Goal: Contribute content: Add original content to the website for others to see

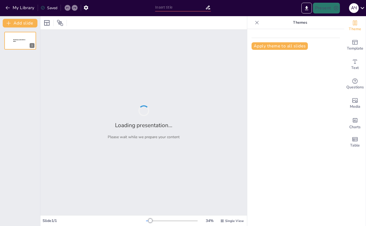
type input "Sunny Days in [GEOGRAPHIC_DATA]: Aquapark Fun and Grandma's Ice Cream"
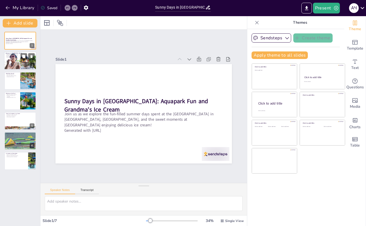
click at [17, 63] on div at bounding box center [20, 61] width 32 height 22
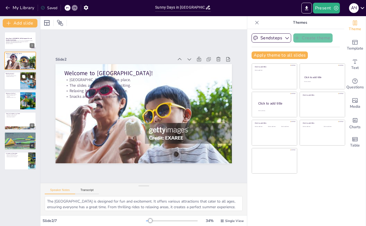
click at [14, 77] on p "Floaties add to the fun." at bounding box center [12, 76] width 13 height 1
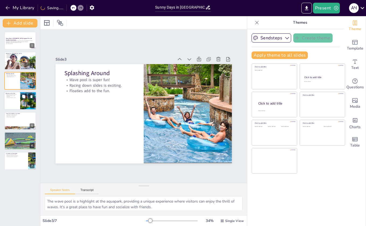
click at [20, 99] on div at bounding box center [20, 100] width 32 height 18
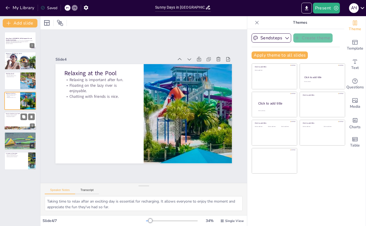
click at [18, 115] on p "Many flavors to choose from." at bounding box center [20, 115] width 29 height 1
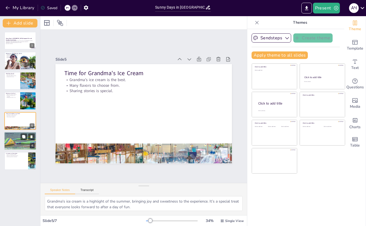
click at [15, 138] on div at bounding box center [20, 141] width 32 height 18
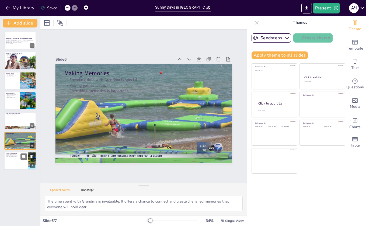
click at [19, 159] on div at bounding box center [20, 161] width 32 height 18
type textarea "The laughter shared during summer activities creates a joyful atmosphere that e…"
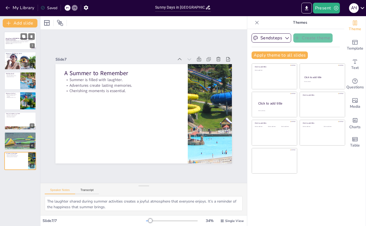
click at [17, 45] on div at bounding box center [20, 40] width 32 height 18
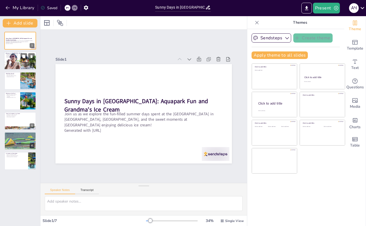
click at [27, 60] on div at bounding box center [20, 61] width 32 height 22
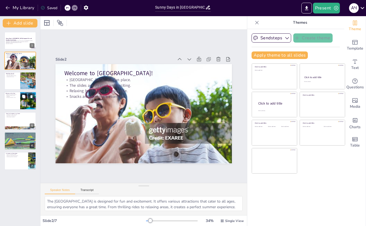
click at [22, 94] on button at bounding box center [23, 96] width 6 height 6
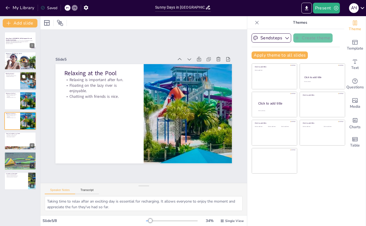
click at [19, 82] on div at bounding box center [20, 81] width 32 height 18
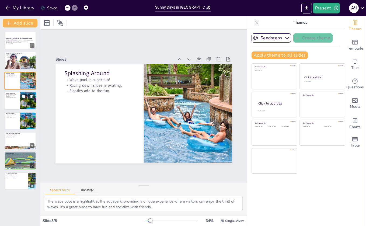
click at [17, 97] on p "Chatting with friends is nice." at bounding box center [12, 97] width 13 height 1
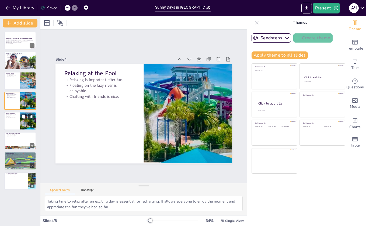
click at [15, 123] on div at bounding box center [20, 121] width 32 height 18
click at [17, 141] on div at bounding box center [20, 141] width 32 height 18
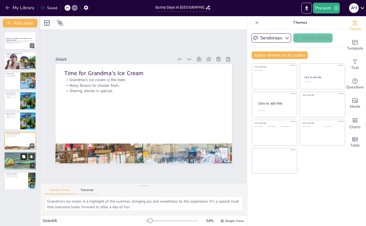
click at [21, 158] on button at bounding box center [23, 156] width 6 height 6
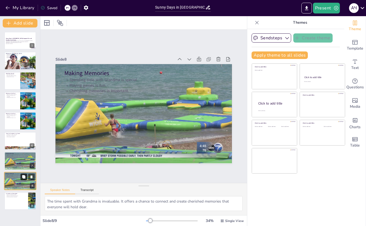
click at [21, 174] on button at bounding box center [23, 176] width 6 height 6
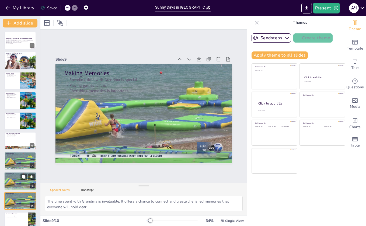
scroll to position [8, 0]
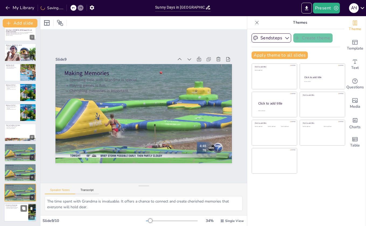
click at [25, 216] on div at bounding box center [20, 212] width 32 height 18
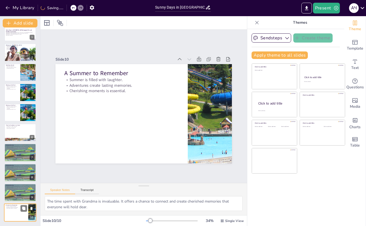
type textarea "The laughter shared during summer activities creates a joyful atmosphere that e…"
click at [31, 187] on icon at bounding box center [31, 188] width 2 height 3
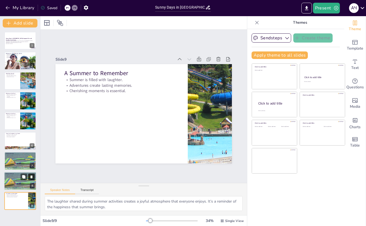
scroll to position [0, 0]
click at [31, 175] on icon at bounding box center [31, 176] width 2 height 3
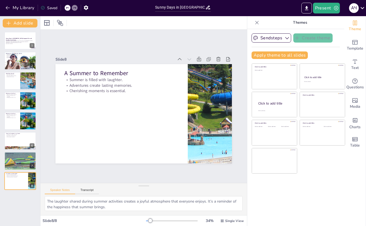
click at [19, 207] on div "Sunny Days in [GEOGRAPHIC_DATA]: Aquapark Fun and Grandma's Ice Cream Join us a…" at bounding box center [20, 126] width 40 height 198
click at [31, 97] on icon at bounding box center [31, 96] width 2 height 3
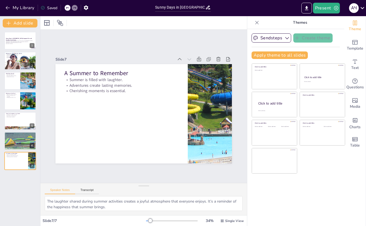
click at [19, 190] on div "Sunny Days in [GEOGRAPHIC_DATA]: Aquapark Fun and Grandma's Ice Cream Join us a…" at bounding box center [20, 126] width 40 height 198
click at [14, 33] on div at bounding box center [20, 40] width 32 height 18
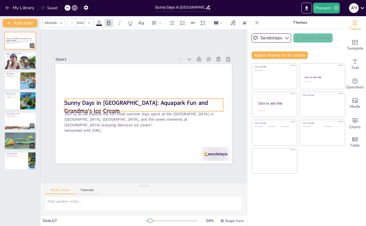
type input "48"
click at [70, 101] on strong "Sunny Days in [GEOGRAPHIC_DATA]: Aquapark Fun and Grandma's Ice Cream" at bounding box center [136, 99] width 132 height 79
type textarea "The laughter shared during summer activities creates a joyful atmosphere that e…"
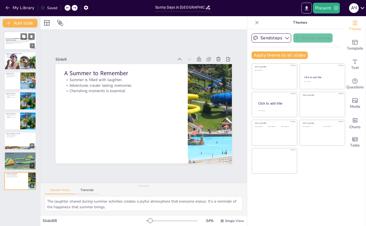
click at [21, 43] on div "Join us as we explore the fun-filled summer days spent at the [GEOGRAPHIC_DATA]…" at bounding box center [20, 42] width 29 height 4
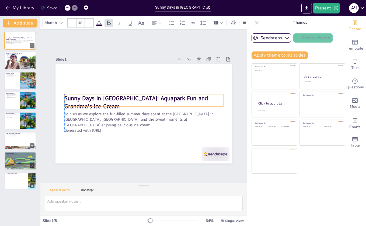
drag, startPoint x: 89, startPoint y: 104, endPoint x: 90, endPoint y: 100, distance: 4.1
click at [141, 100] on span "Sunny Days in [GEOGRAPHIC_DATA]: Aquapark Fun and Grandma's Ice Cream" at bounding box center [152, 99] width 23 height 144
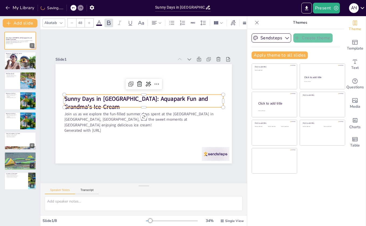
click at [85, 103] on p "Sunny Days in [GEOGRAPHIC_DATA]: Aquapark Fun and Grandma's Ice Cream" at bounding box center [145, 103] width 129 height 118
click at [85, 101] on span "Sunny Days in [GEOGRAPHIC_DATA]: Aquapark Fun and Grandma's Ice Cream" at bounding box center [136, 97] width 144 height 23
click at [356, 63] on icon "Add text boxes" at bounding box center [354, 61] width 6 height 6
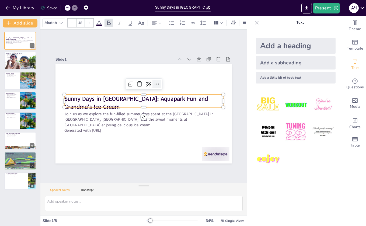
click at [146, 130] on icon at bounding box center [143, 131] width 4 height 3
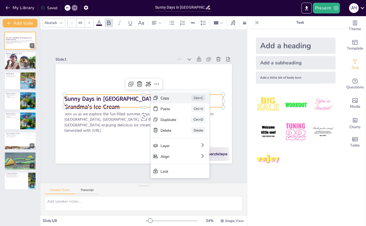
click at [190, 130] on icon at bounding box center [193, 133] width 6 height 6
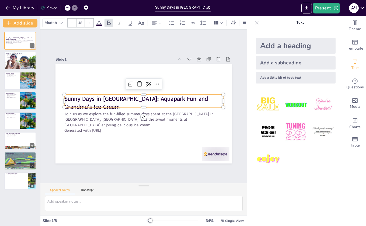
click at [298, 184] on div "Add a heading Add a subheading Add a little bit of body text" at bounding box center [295, 127] width 97 height 197
click at [15, 57] on p "Snacks and drinks are essential." at bounding box center [20, 57] width 29 height 1
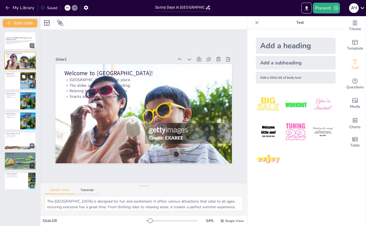
click at [22, 83] on div at bounding box center [28, 81] width 18 height 18
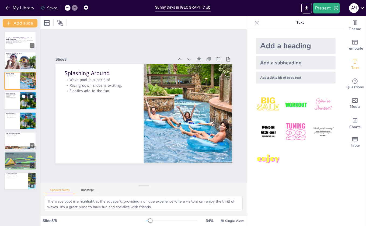
click at [22, 103] on div at bounding box center [28, 100] width 18 height 18
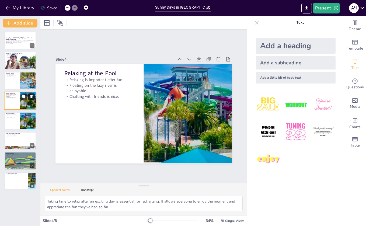
click at [31, 97] on icon at bounding box center [31, 96] width 2 height 3
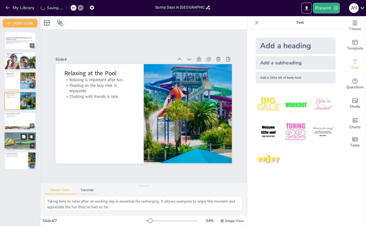
click at [18, 142] on div at bounding box center [20, 141] width 32 height 18
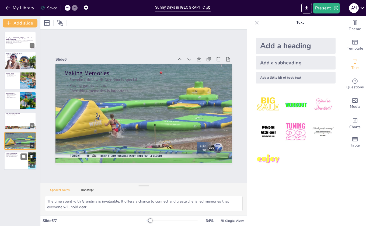
click at [13, 154] on p "Summer is filled with laughter." at bounding box center [16, 154] width 21 height 1
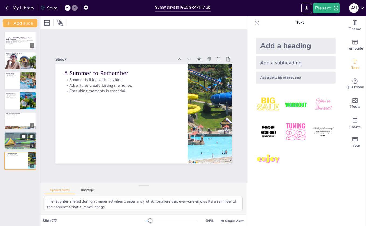
click at [10, 140] on div at bounding box center [20, 141] width 32 height 18
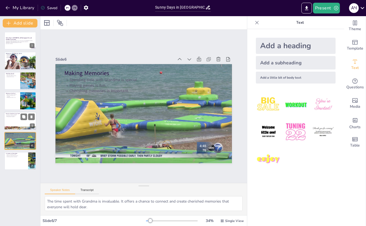
click at [10, 121] on div at bounding box center [20, 121] width 32 height 18
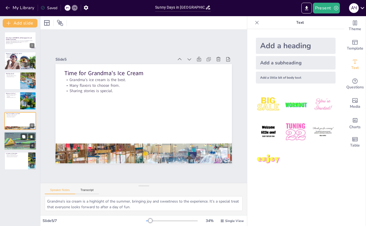
click at [18, 142] on div at bounding box center [20, 141] width 32 height 18
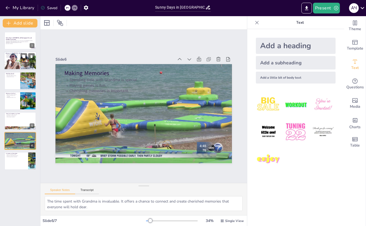
click at [17, 62] on div at bounding box center [20, 61] width 32 height 22
type textarea "The [GEOGRAPHIC_DATA] is designed for fun and excitement. It offers various att…"
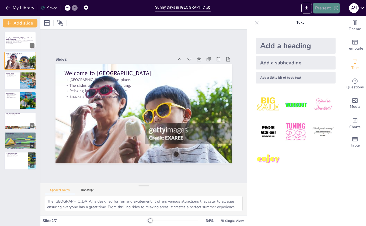
click at [329, 6] on button "Present" at bounding box center [326, 8] width 27 height 11
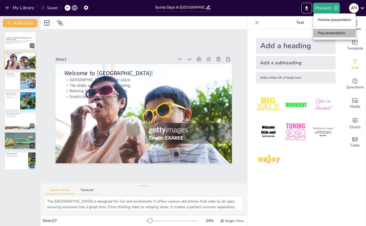
click at [330, 32] on li "Play presentation" at bounding box center [334, 33] width 42 height 9
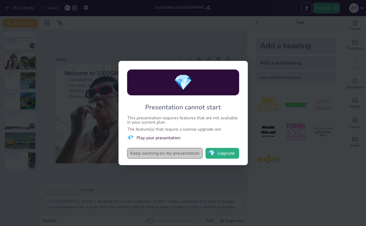
click at [167, 153] on button "Keep working on my presentation" at bounding box center [165, 153] width 76 height 11
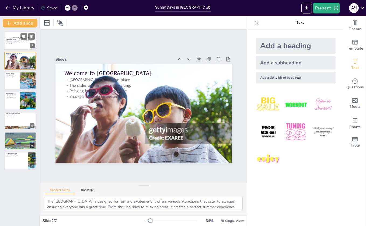
click at [16, 39] on p "Sunny Days in [GEOGRAPHIC_DATA]: Aquapark Fun and Grandma's Ice Cream" at bounding box center [20, 38] width 29 height 3
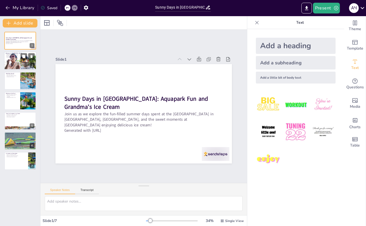
click at [20, 63] on div at bounding box center [20, 61] width 32 height 22
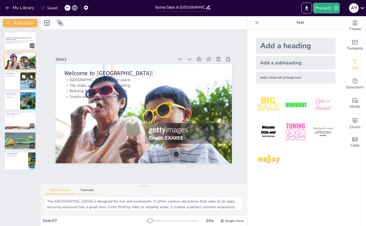
click at [19, 79] on div at bounding box center [20, 81] width 32 height 18
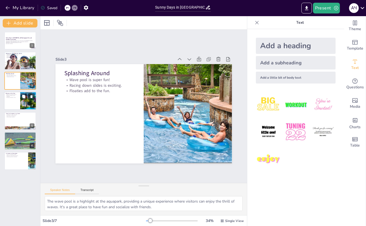
click at [19, 97] on div at bounding box center [20, 100] width 32 height 18
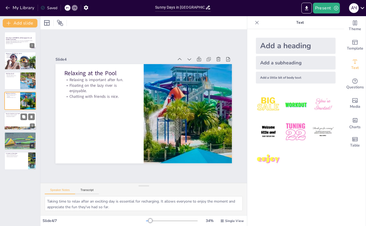
click at [19, 121] on div at bounding box center [20, 121] width 32 height 18
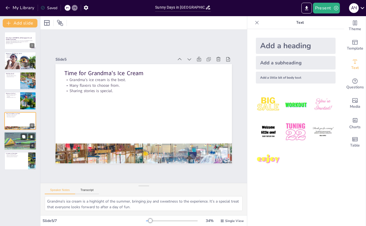
click at [20, 142] on div at bounding box center [20, 141] width 32 height 18
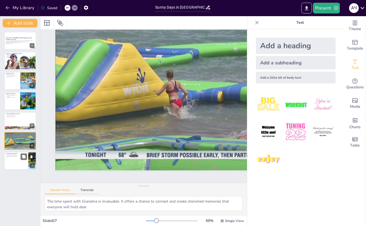
click at [14, 159] on div at bounding box center [20, 161] width 32 height 18
type textarea "The laughter shared during summer activities creates a joyful atmosphere that e…"
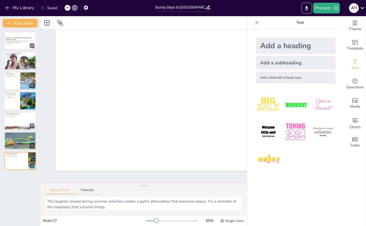
click at [47, 100] on div "Slide 1 Sunny Days in [GEOGRAPHIC_DATA]: Aquapark Fun and Grandma's Ice Cream J…" at bounding box center [198, 185] width 440 height 402
click at [257, 23] on icon at bounding box center [256, 22] width 5 height 5
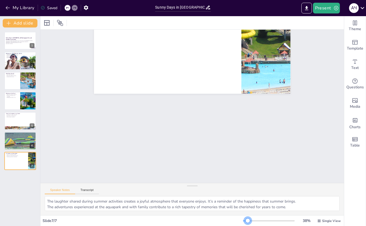
drag, startPoint x: 254, startPoint y: 221, endPoint x: 248, endPoint y: 220, distance: 6.2
click at [248, 220] on div at bounding box center [247, 220] width 4 height 4
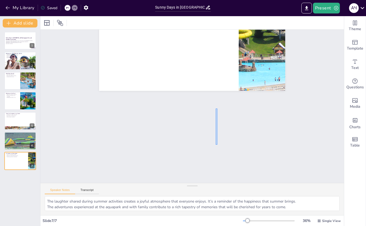
drag, startPoint x: 215, startPoint y: 108, endPoint x: 217, endPoint y: 144, distance: 35.3
click at [217, 144] on div "Slide 7 A Summer to Remember Summer is filled with laughter. Adventures create …" at bounding box center [192, 109] width 206 height 149
